Goal: Complete application form

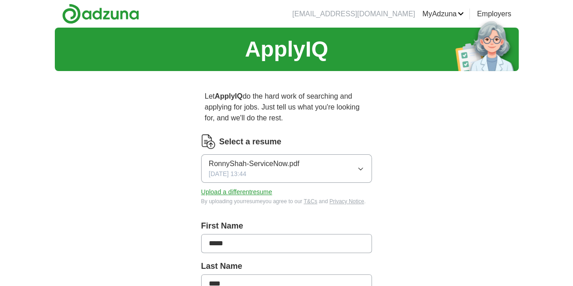
click at [283, 159] on button "RonnyShah-ServiceNow.pdf [DATE] 13:44" at bounding box center [286, 169] width 171 height 29
click at [253, 190] on span "RonnyShah-ServiceNow.pdf" at bounding box center [254, 195] width 91 height 11
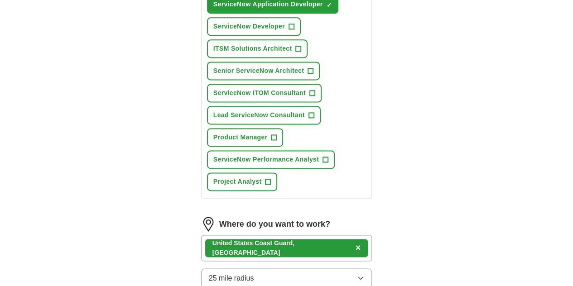
scroll to position [544, 0]
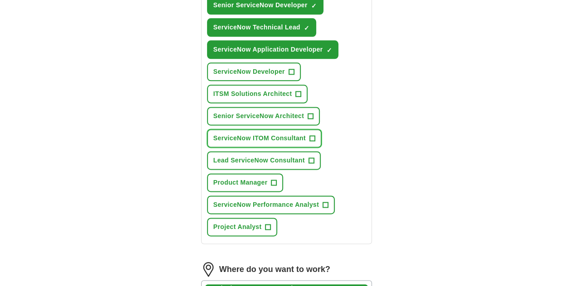
click at [287, 129] on button "ServiceNow ITOM Consultant +" at bounding box center [264, 138] width 115 height 19
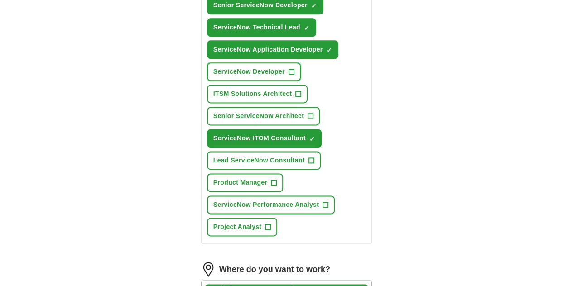
click at [289, 68] on span "+" at bounding box center [291, 71] width 5 height 7
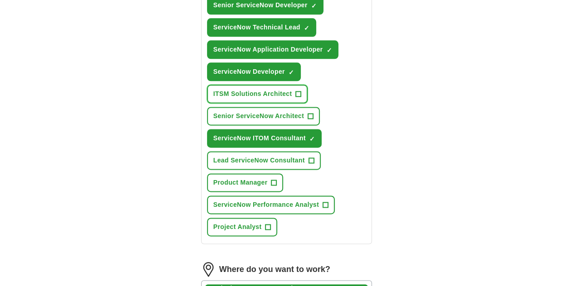
click at [308, 85] on button "ITSM Solutions Architect +" at bounding box center [257, 94] width 101 height 19
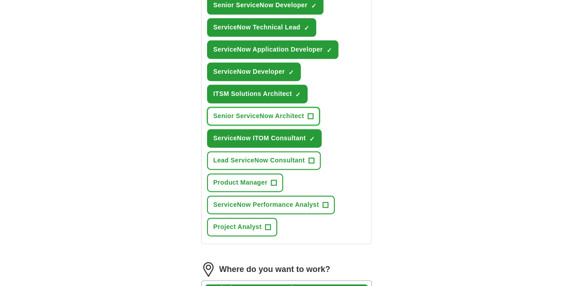
click at [308, 113] on span "+" at bounding box center [310, 116] width 5 height 7
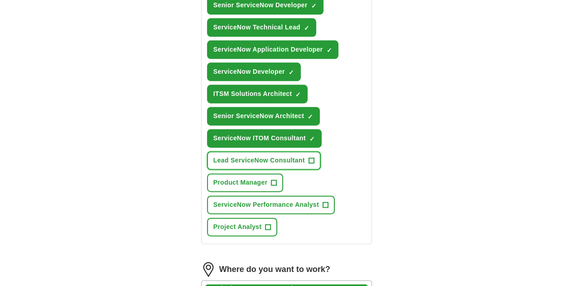
click at [309, 157] on span "+" at bounding box center [311, 160] width 5 height 7
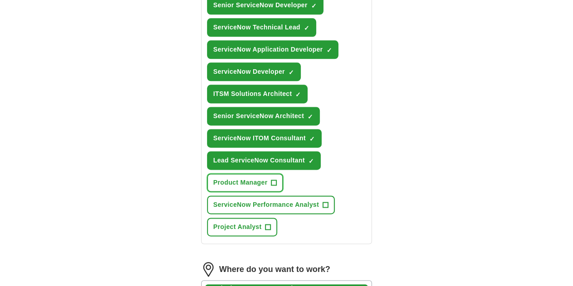
drag, startPoint x: 345, startPoint y: 117, endPoint x: 359, endPoint y: 126, distance: 16.9
click at [268, 178] on span "Product Manager" at bounding box center [240, 183] width 54 height 10
click at [262, 222] on span "Project Analyst" at bounding box center [237, 227] width 48 height 10
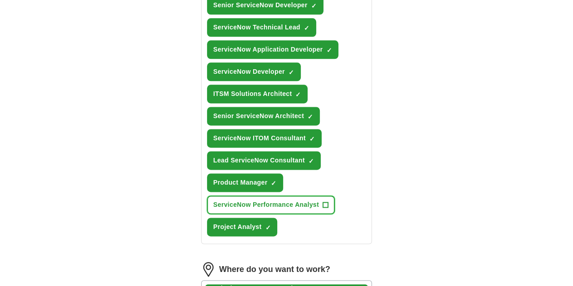
click at [279, 200] on span "ServiceNow Performance Analyst" at bounding box center [266, 205] width 106 height 10
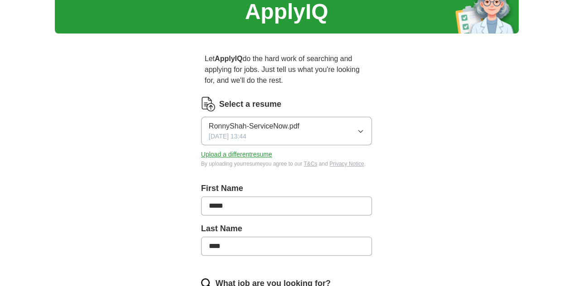
scroll to position [0, 0]
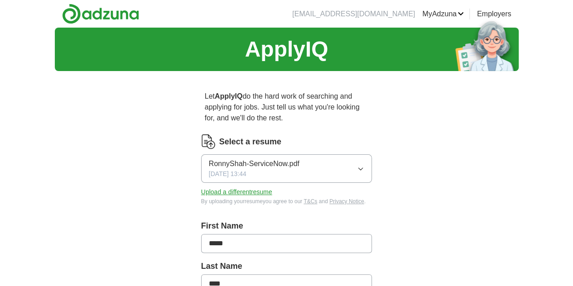
click at [222, 136] on label "Select a resume" at bounding box center [250, 142] width 62 height 12
click at [201, 135] on img at bounding box center [208, 142] width 14 height 14
click at [229, 188] on button "Upload a different resume" at bounding box center [236, 193] width 71 height 10
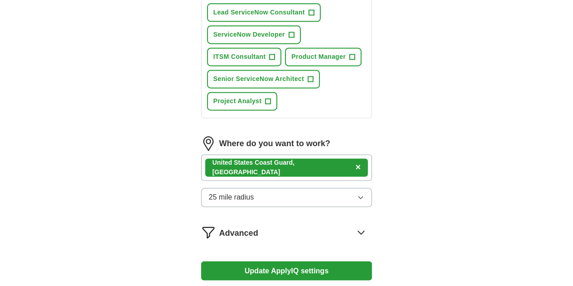
scroll to position [686, 0]
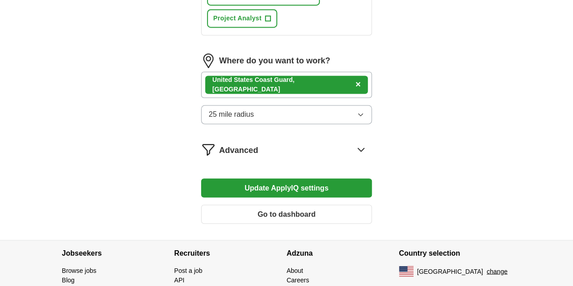
click at [343, 179] on button "Update ApplyIQ settings" at bounding box center [286, 188] width 171 height 19
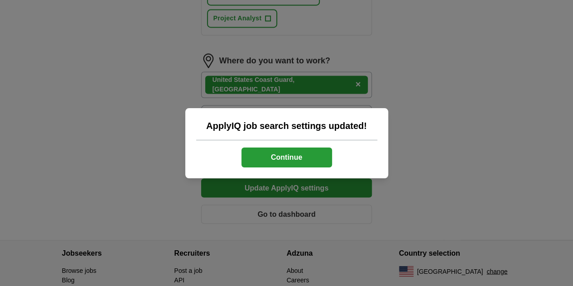
click at [272, 155] on button "Continue" at bounding box center [287, 158] width 91 height 20
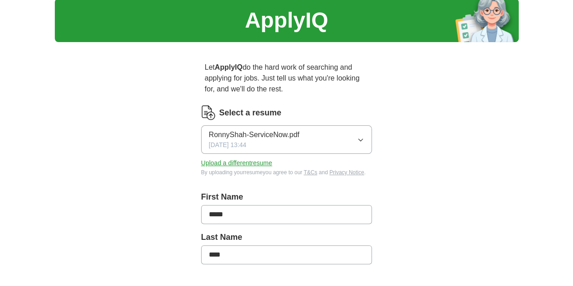
scroll to position [28, 0]
